Goal: Information Seeking & Learning: Learn about a topic

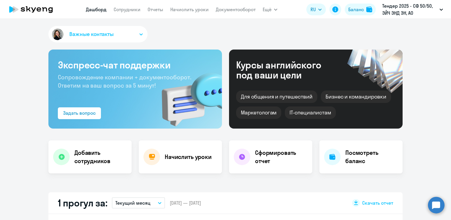
select select "30"
click at [131, 34] on button "Важные контакты" at bounding box center [97, 34] width 99 height 17
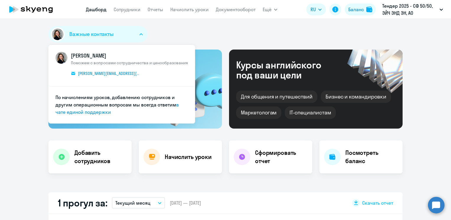
click at [131, 35] on button "Важные контакты" at bounding box center [97, 34] width 99 height 17
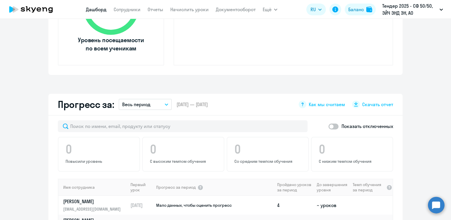
scroll to position [358, 0]
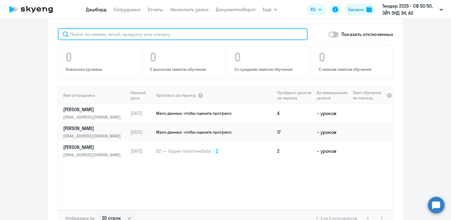
click at [112, 32] on input "text" at bounding box center [183, 34] width 250 height 12
click at [87, 34] on input "text" at bounding box center [183, 34] width 250 height 12
type input "p"
select select "30"
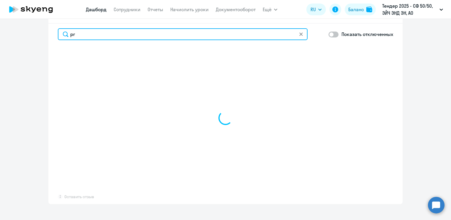
type input "p"
select select "30"
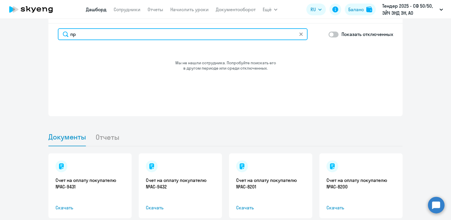
type input "п"
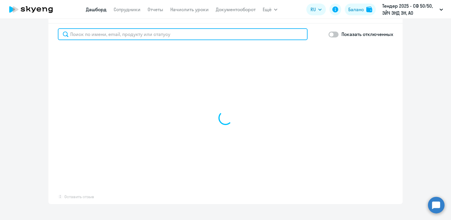
select select "30"
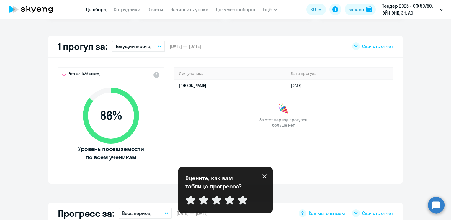
scroll to position [156, 0]
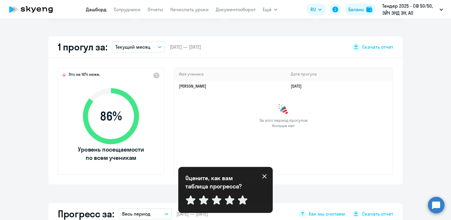
click at [196, 74] on th "Имя ученика" at bounding box center [230, 74] width 112 height 12
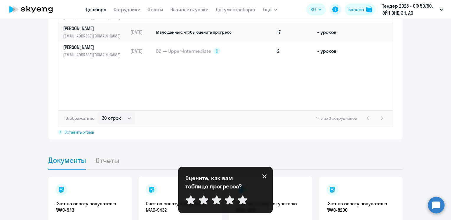
scroll to position [512, 0]
